Goal: Complete application form

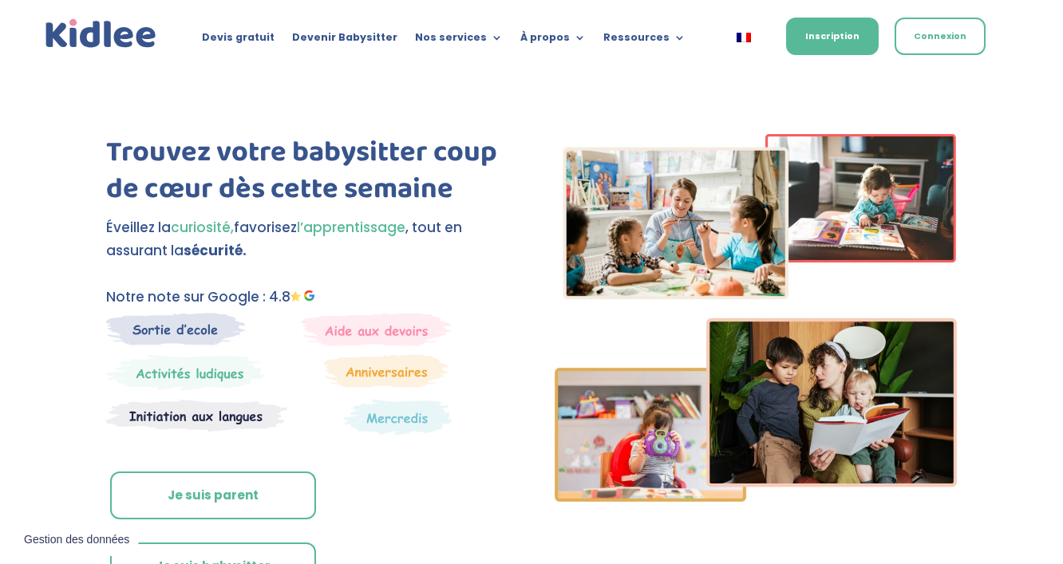
click at [202, 494] on link "Je suis parent" at bounding box center [213, 496] width 206 height 48
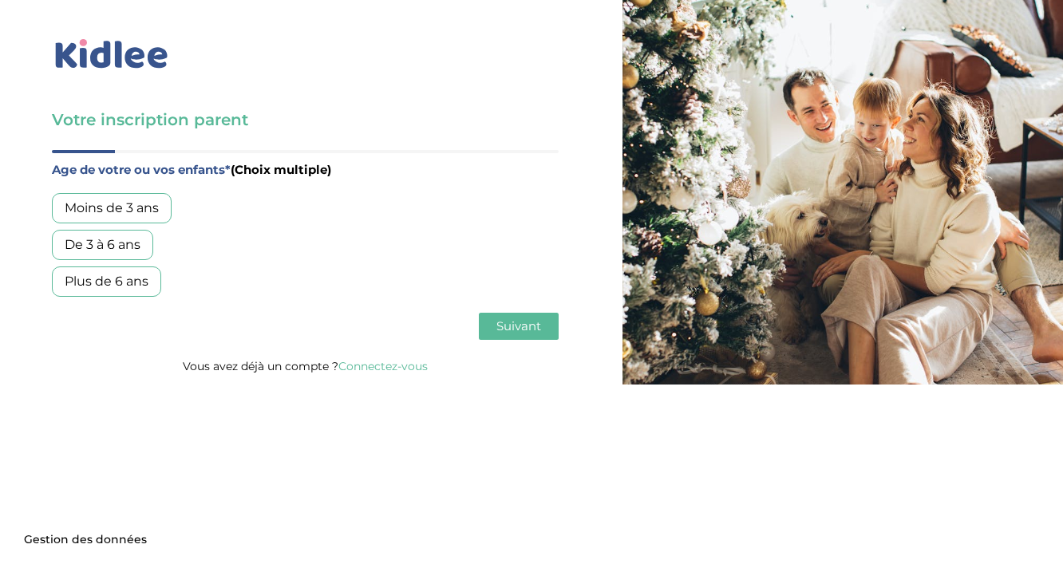
click at [141, 251] on div "De 3 à 6 ans" at bounding box center [102, 245] width 101 height 30
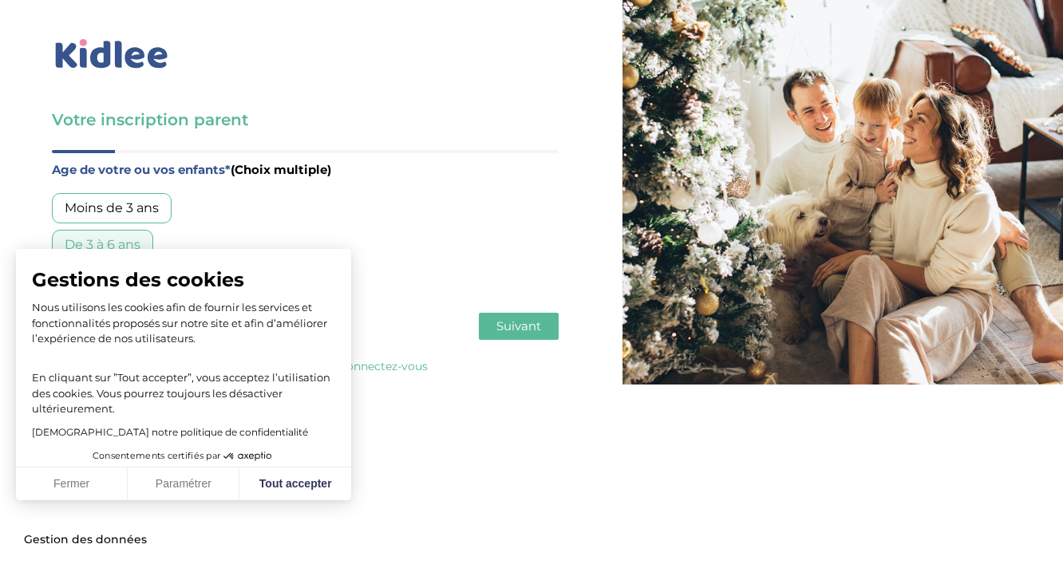
click at [152, 213] on div "Moins de 3 ans" at bounding box center [112, 208] width 120 height 30
click at [62, 492] on button "Fermer" at bounding box center [72, 485] width 112 height 34
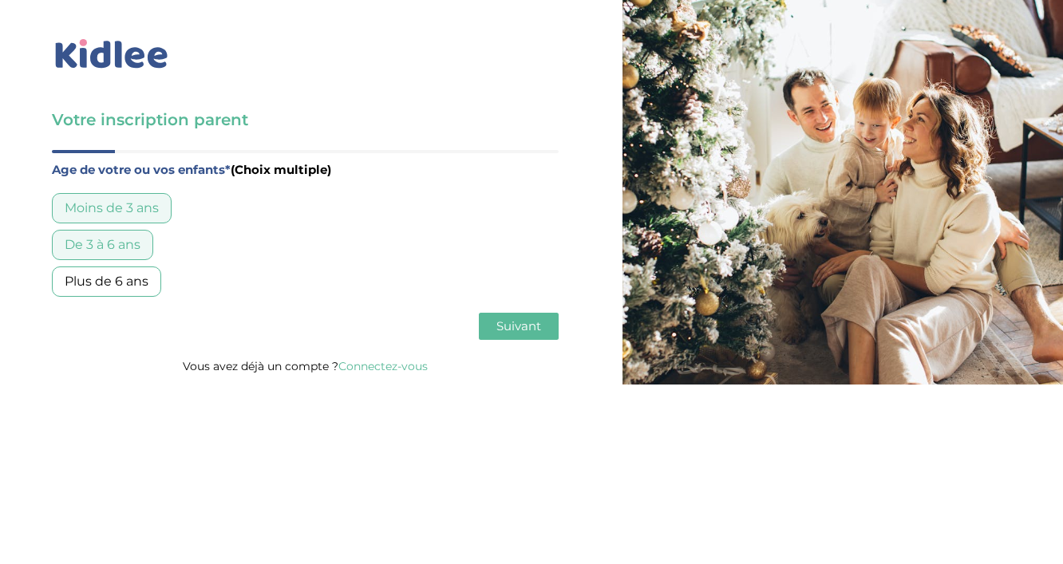
click at [520, 329] on span "Suivant" at bounding box center [519, 326] width 45 height 15
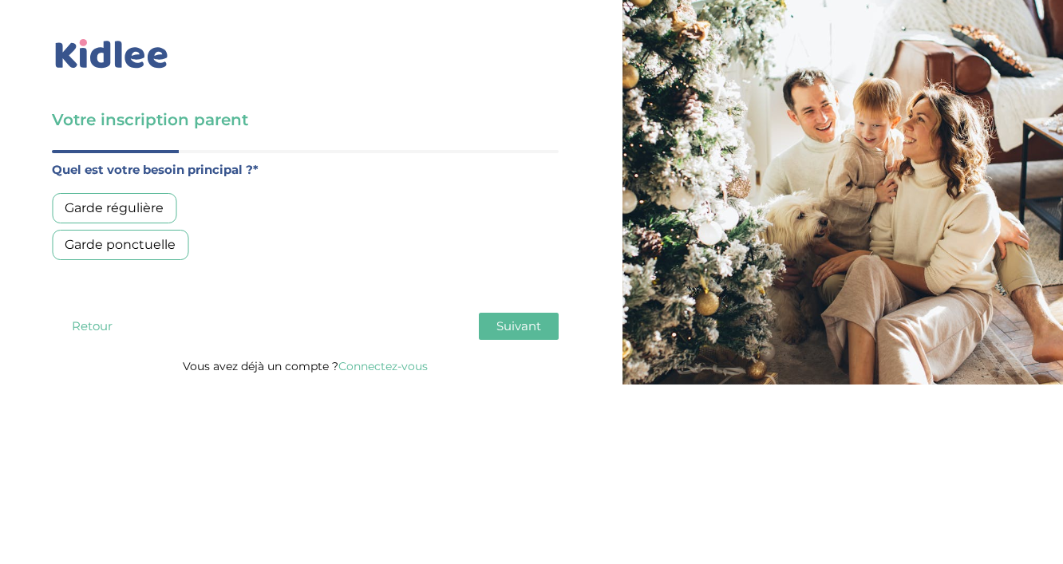
click at [155, 213] on div "Garde régulière" at bounding box center [114, 208] width 125 height 30
click at [531, 328] on span "Suivant" at bounding box center [519, 326] width 45 height 15
drag, startPoint x: 146, startPoint y: 246, endPoint x: 313, endPoint y: 280, distance: 170.3
click at [146, 246] on div "Entre 30 et 50h/mois" at bounding box center [132, 245] width 160 height 30
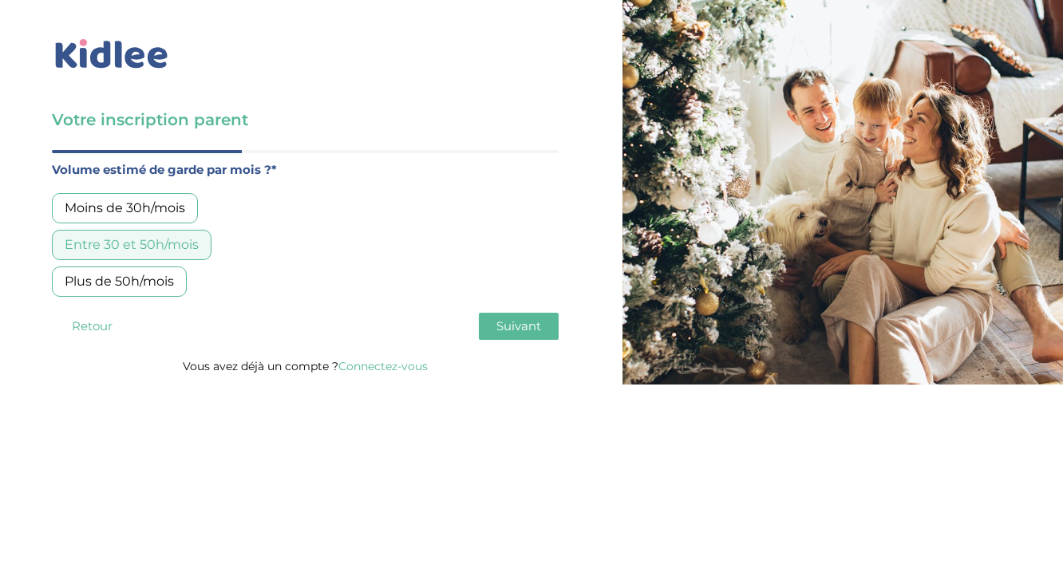
drag, startPoint x: 169, startPoint y: 284, endPoint x: 249, endPoint y: 285, distance: 79.8
click at [169, 285] on div "Plus de 50h/mois" at bounding box center [119, 282] width 135 height 30
click at [524, 338] on button "Suivant" at bounding box center [519, 326] width 80 height 27
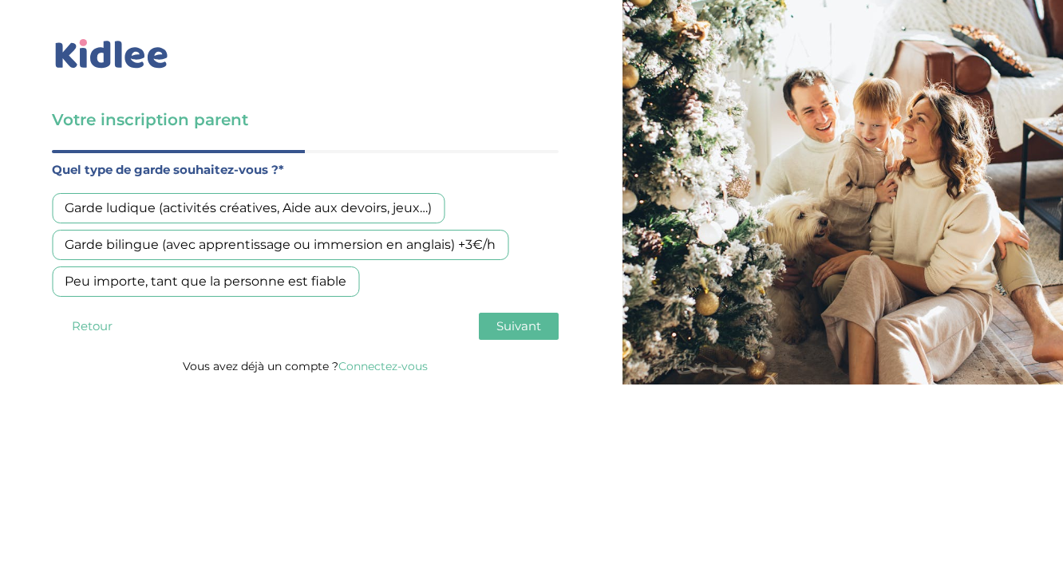
click at [266, 287] on div "Peu importe, tant que la personne est fiable" at bounding box center [205, 282] width 307 height 30
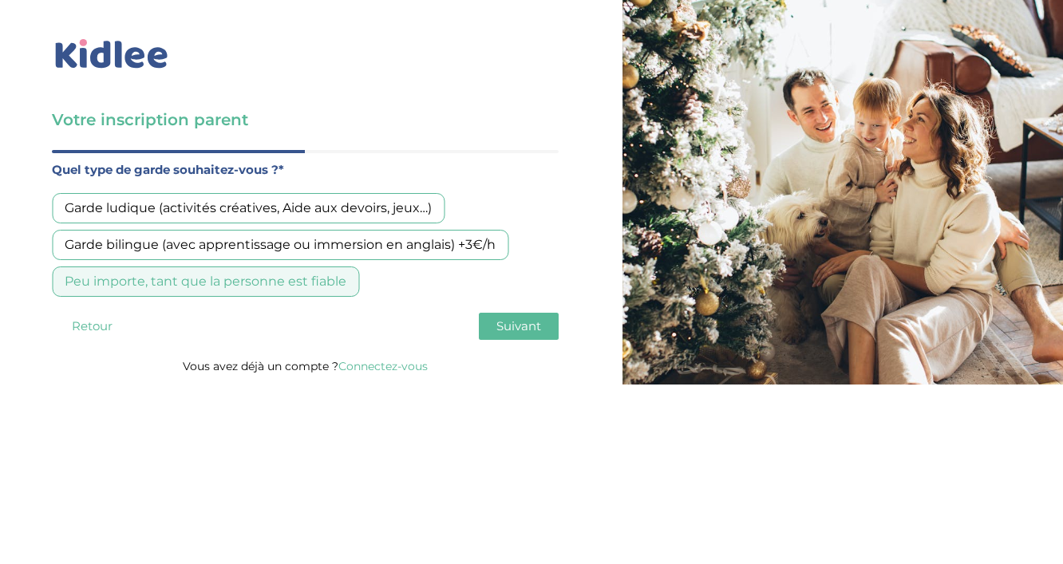
click at [428, 218] on div "Garde ludique (activités créatives, Aide aux devoirs, jeux…)" at bounding box center [248, 208] width 393 height 30
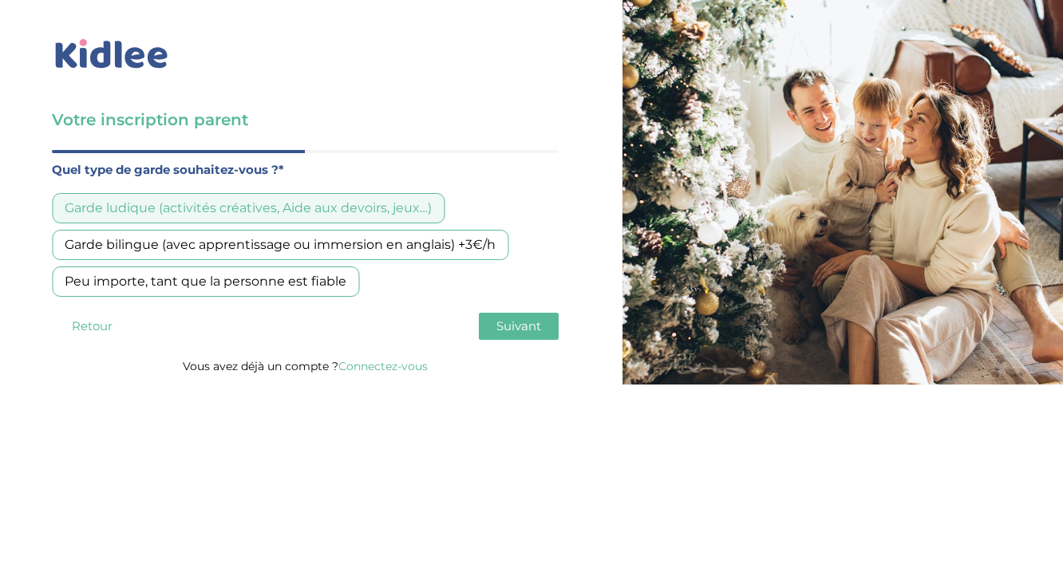
click at [539, 331] on span "Suivant" at bounding box center [519, 326] width 45 height 15
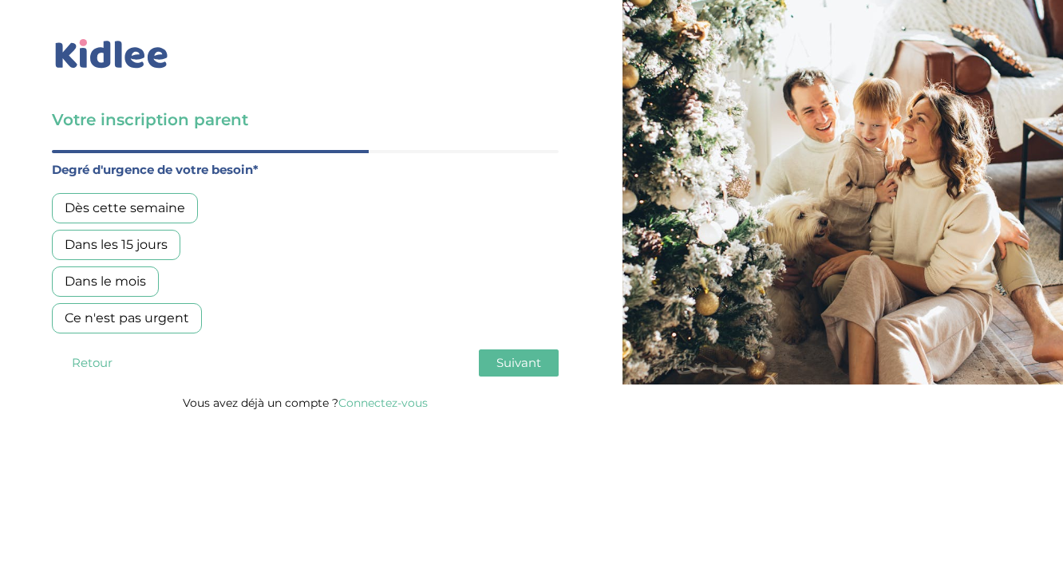
drag, startPoint x: 152, startPoint y: 315, endPoint x: 168, endPoint y: 322, distance: 17.2
click at [153, 316] on div "Ce n'est pas urgent" at bounding box center [127, 318] width 150 height 30
click at [520, 357] on span "Suivant" at bounding box center [519, 362] width 45 height 15
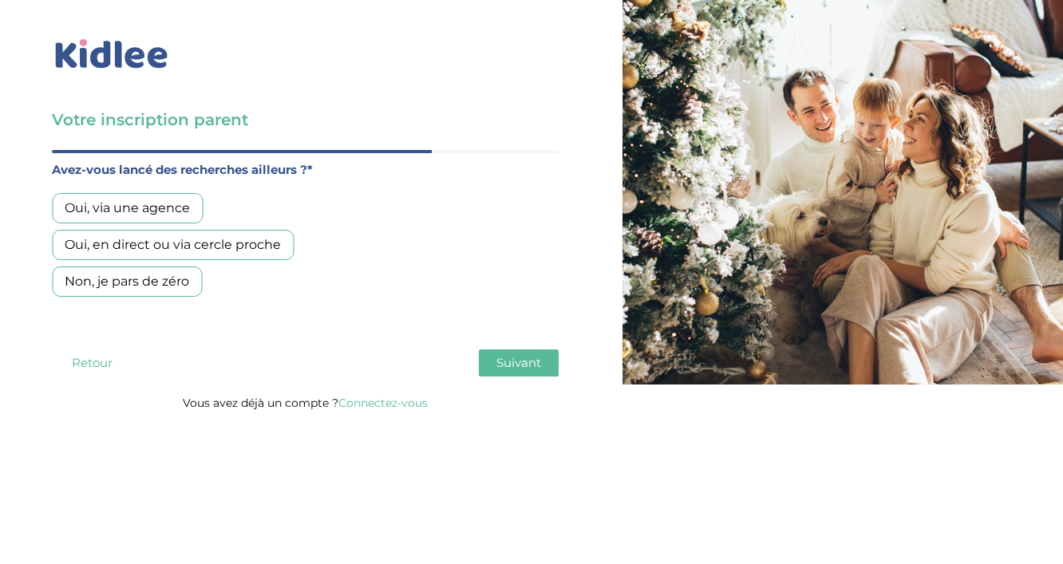
click at [123, 214] on div "Oui, via une agence" at bounding box center [127, 208] width 151 height 30
click at [127, 246] on div "Oui, en direct ou via cercle proche" at bounding box center [173, 245] width 242 height 30
click at [510, 371] on button "Suivant" at bounding box center [519, 363] width 80 height 27
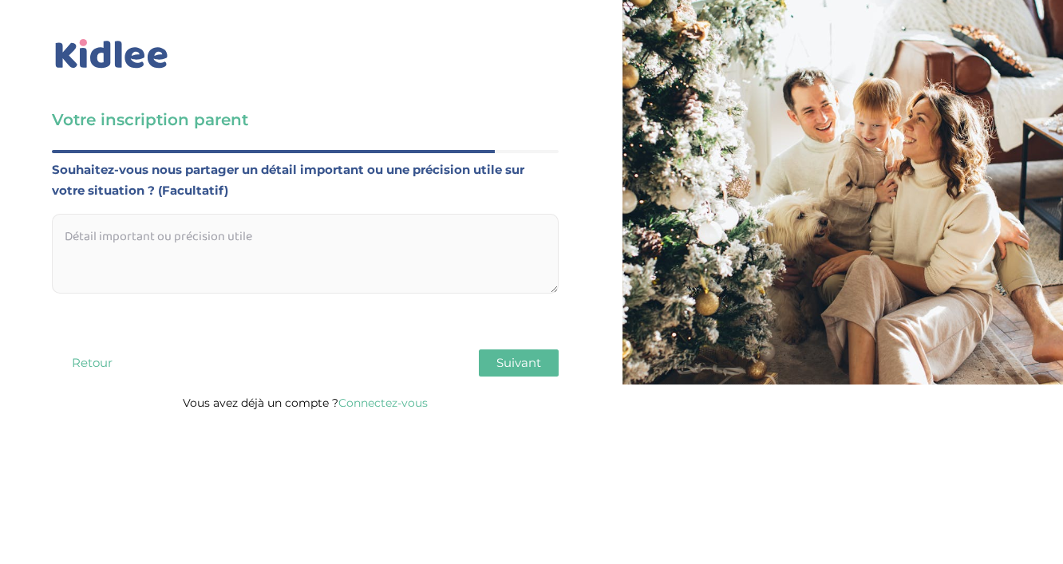
click at [263, 237] on textarea at bounding box center [305, 254] width 507 height 80
type textarea "contrat à domicile de"
